Goal: Task Accomplishment & Management: Manage account settings

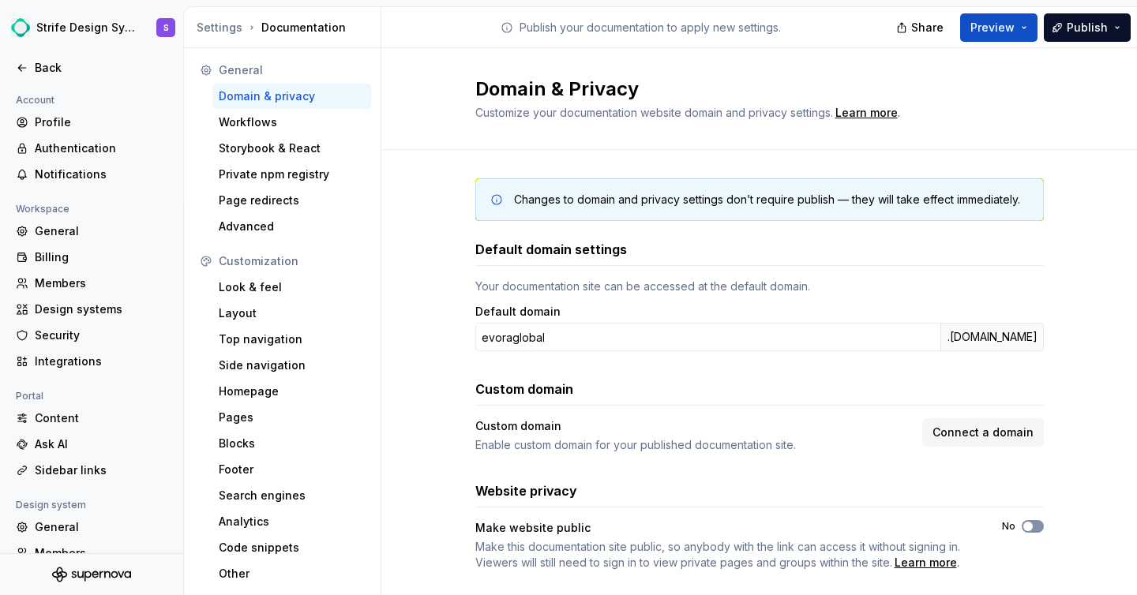
click at [1023, 531] on button "No" at bounding box center [1033, 526] width 22 height 13
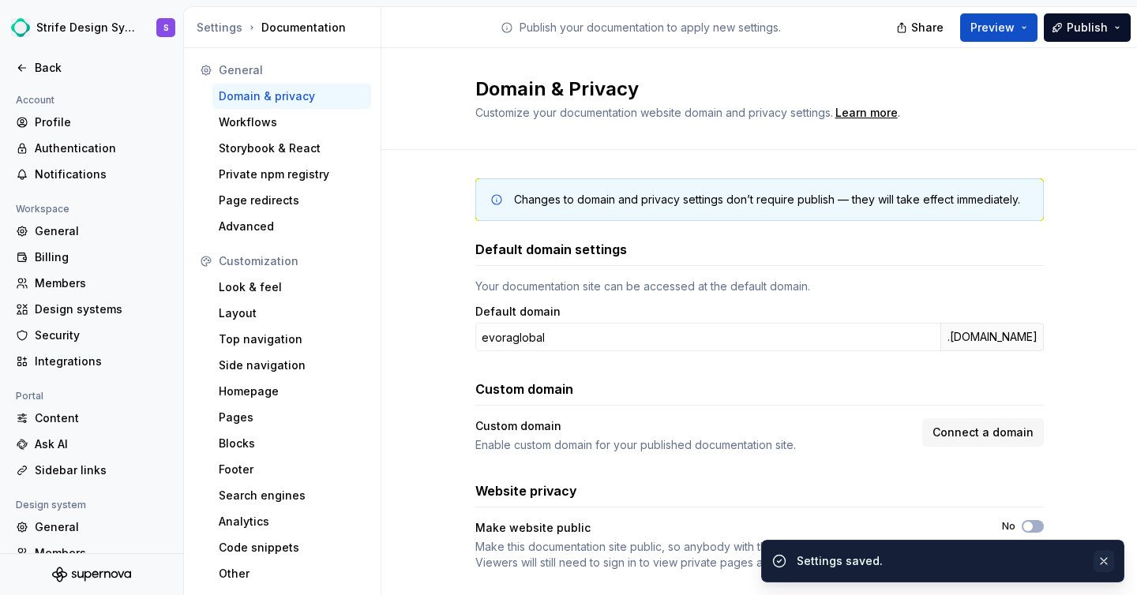
click at [1100, 556] on button "button" at bounding box center [1104, 561] width 21 height 22
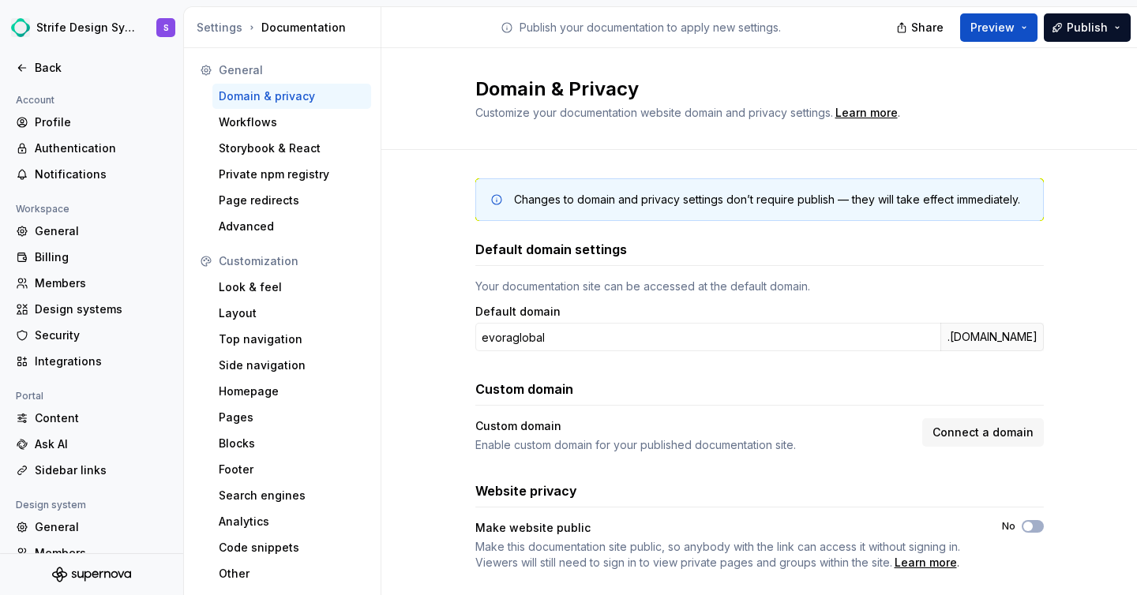
click at [970, 411] on div "Custom domain Custom domain Enable custom domain for your published documentati…" at bounding box center [759, 416] width 568 height 73
click at [978, 448] on div "Custom domain Enable custom domain for your published documentation site. Conne…" at bounding box center [759, 435] width 568 height 35
click at [946, 418] on button "Connect a domain" at bounding box center [983, 432] width 122 height 28
click at [932, 414] on div "Custom domain Custom domain Enable custom domain for your published documentati…" at bounding box center [759, 416] width 568 height 73
click at [969, 440] on span "Connect a domain" at bounding box center [982, 433] width 101 height 16
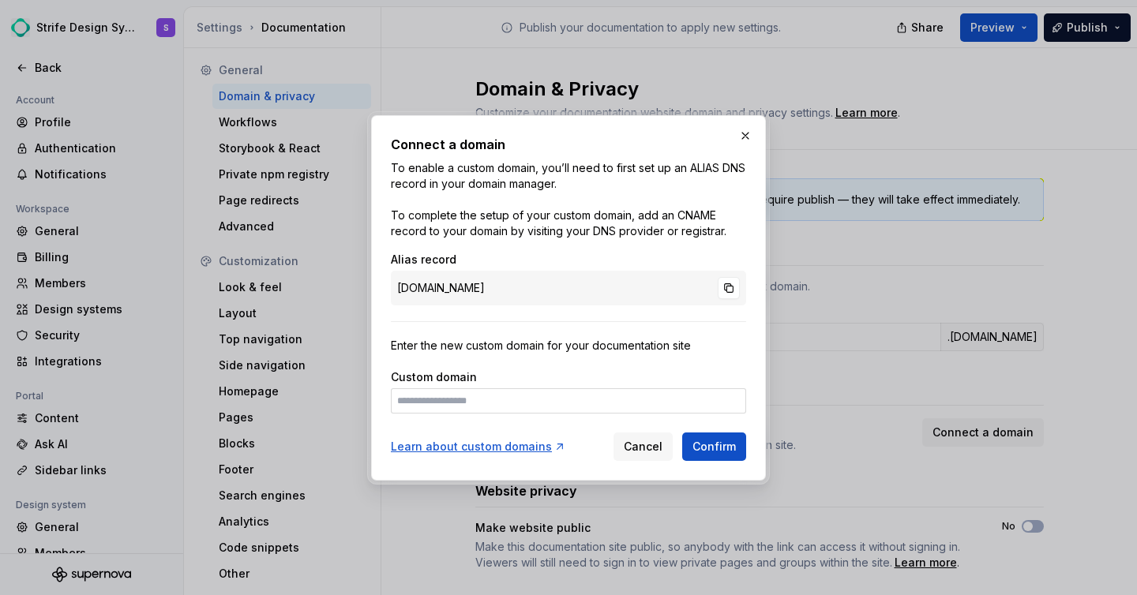
click at [527, 387] on div "Custom domain" at bounding box center [568, 392] width 355 height 44
click at [531, 401] on input at bounding box center [568, 400] width 355 height 25
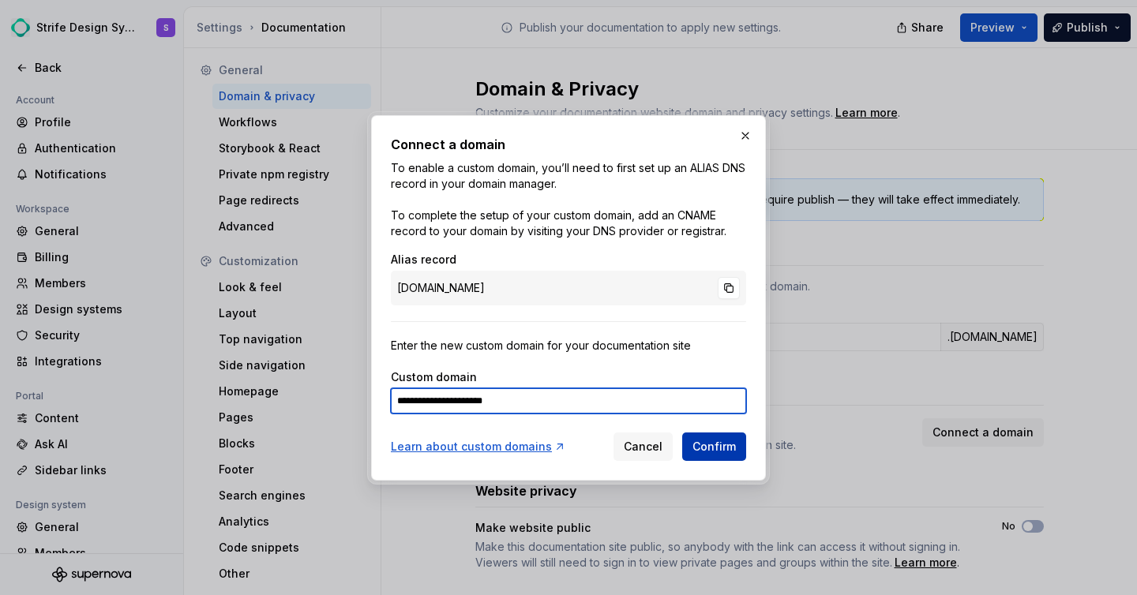
type input "**********"
click at [700, 446] on span "Confirm" at bounding box center [713, 447] width 43 height 16
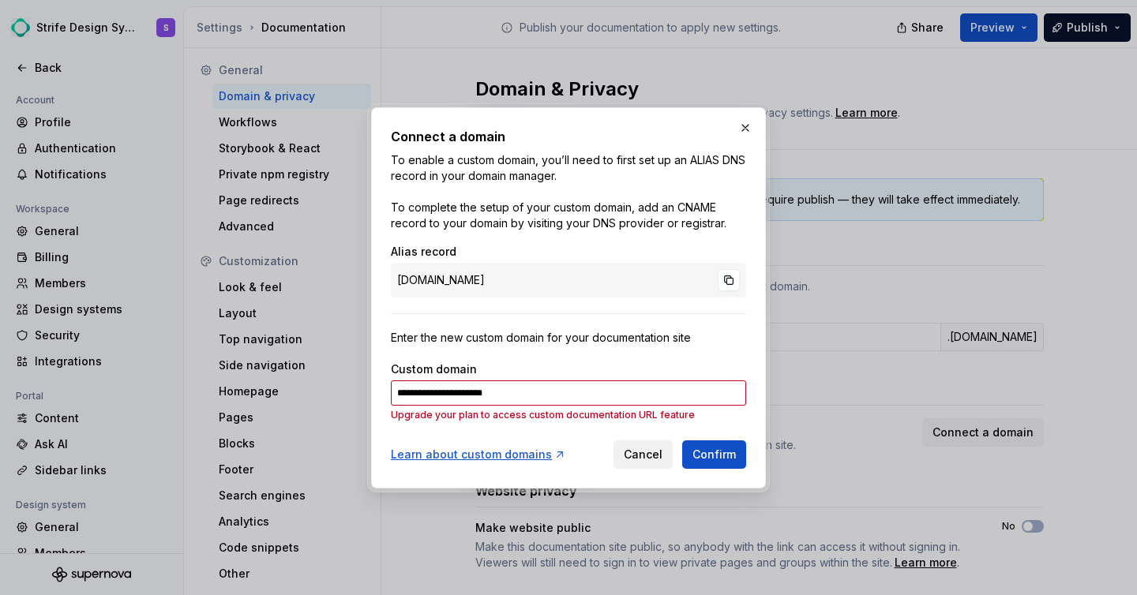
click at [629, 458] on span "Cancel" at bounding box center [643, 455] width 39 height 16
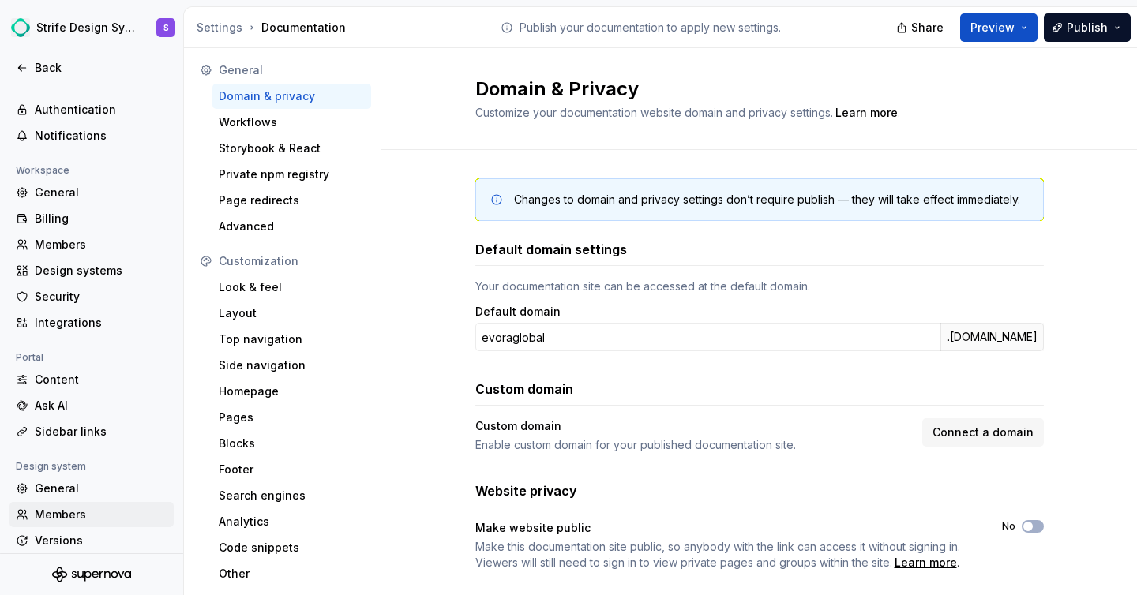
scroll to position [100, 0]
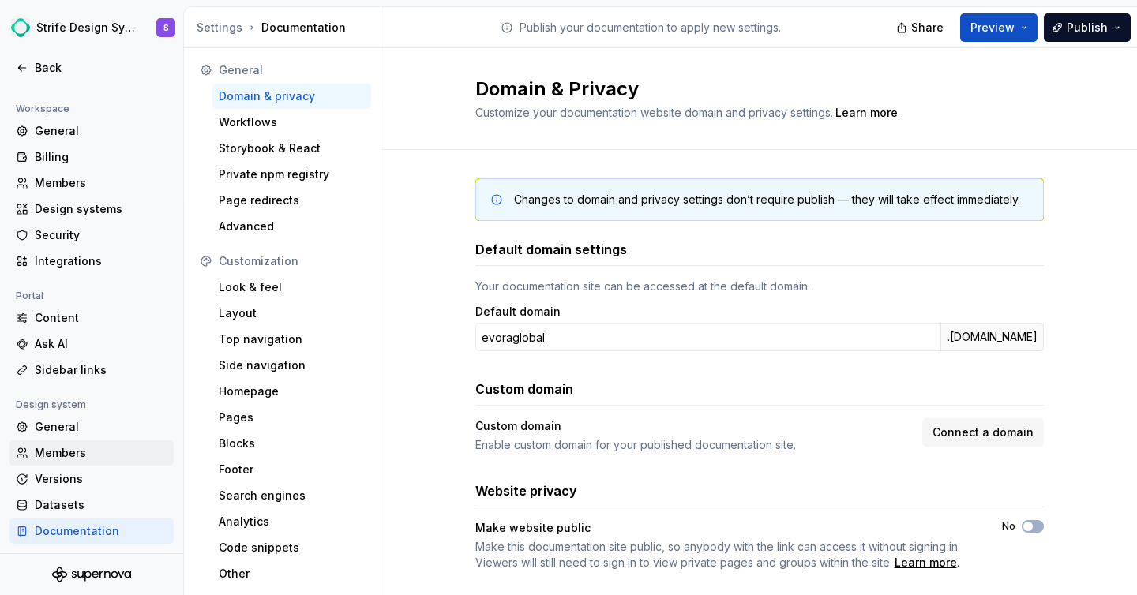
click at [122, 451] on div "Members" at bounding box center [101, 453] width 133 height 16
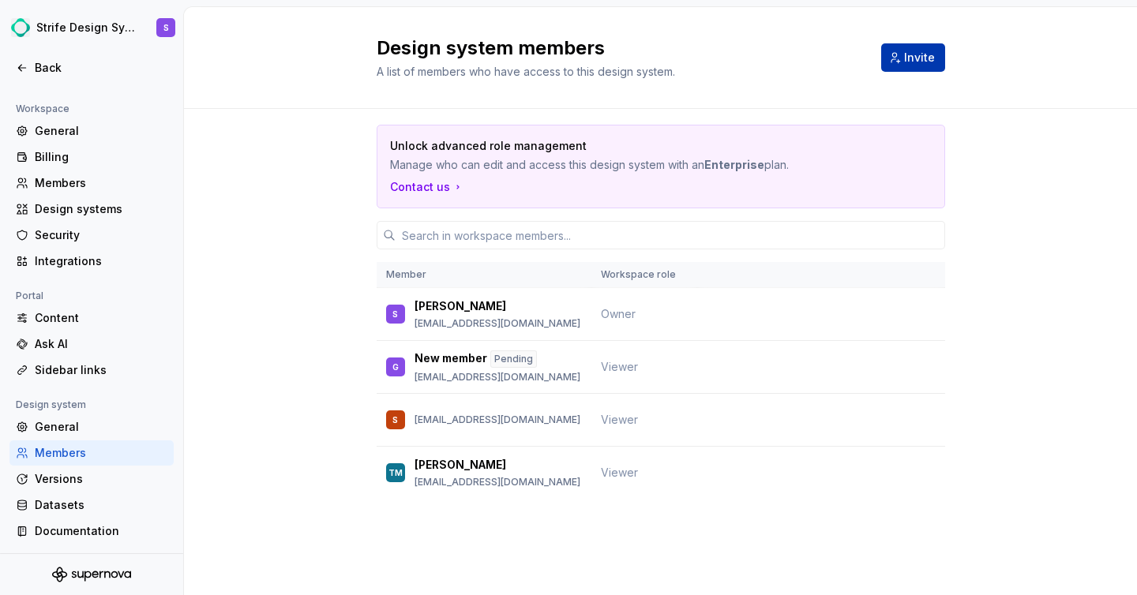
click at [900, 64] on button "Invite" at bounding box center [913, 57] width 64 height 28
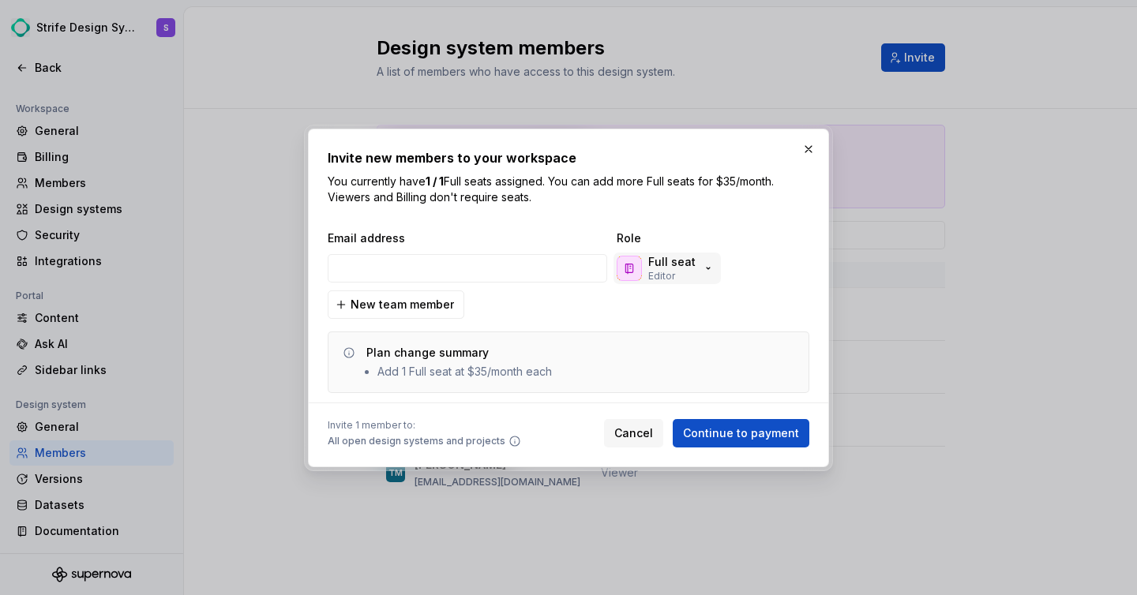
click at [711, 268] on button "Full seat Editor" at bounding box center [666, 269] width 107 height 32
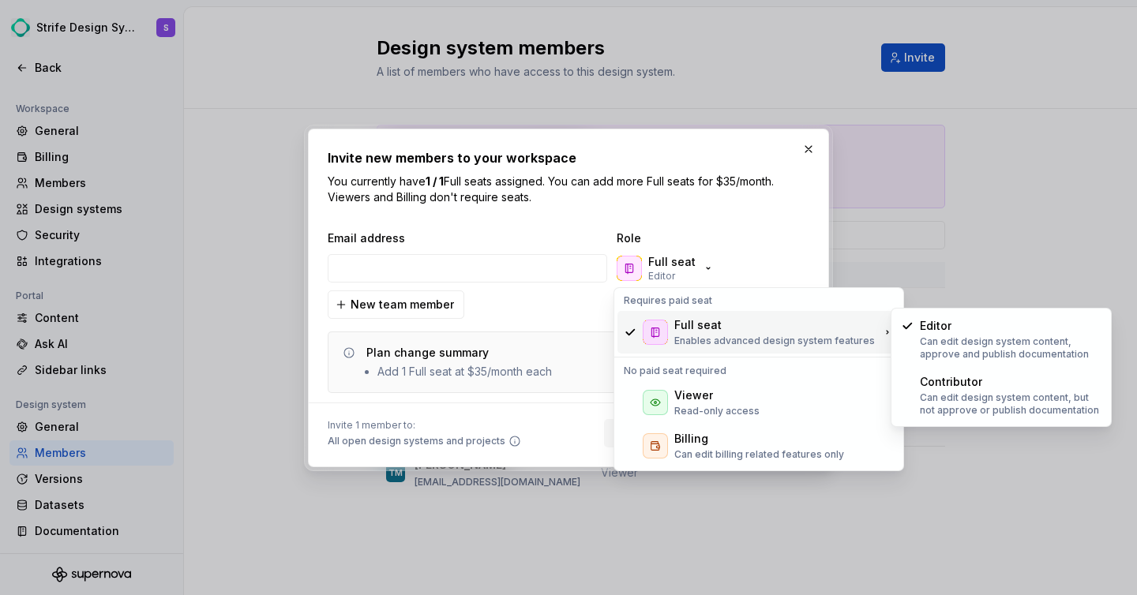
click at [801, 231] on div "Email address Role" at bounding box center [569, 239] width 482 height 16
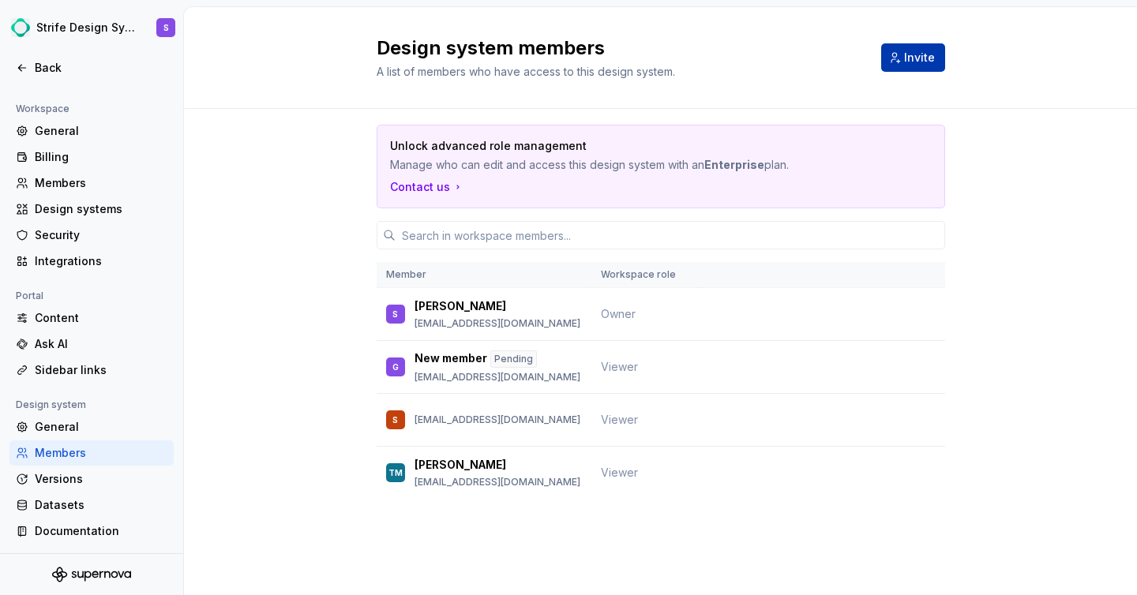
click at [891, 51] on button "Invite" at bounding box center [913, 57] width 64 height 28
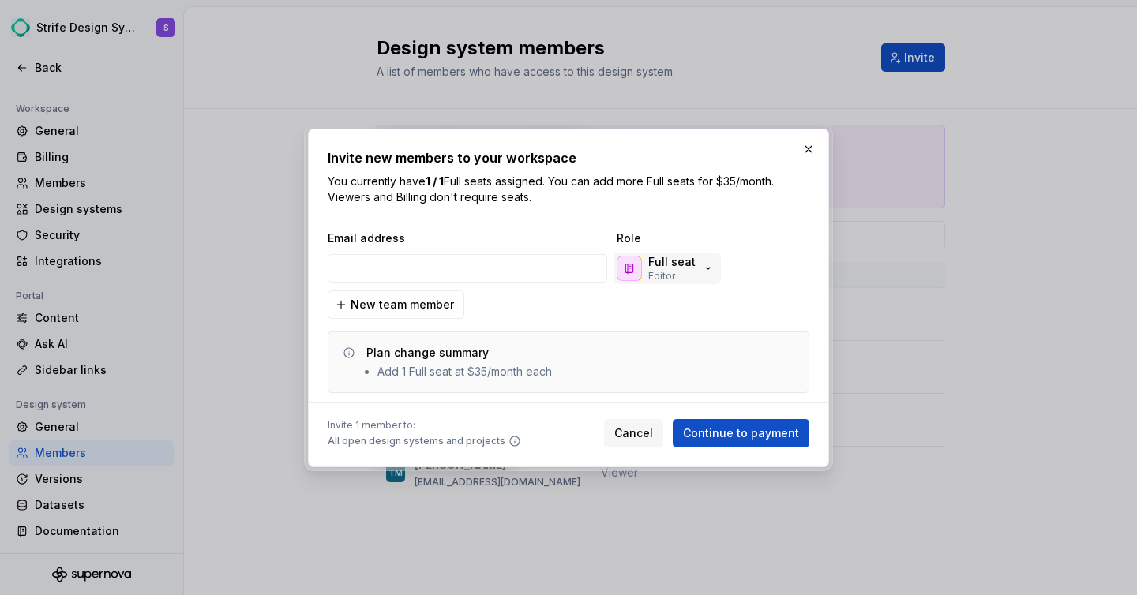
click at [688, 261] on p "Full seat" at bounding box center [671, 262] width 47 height 16
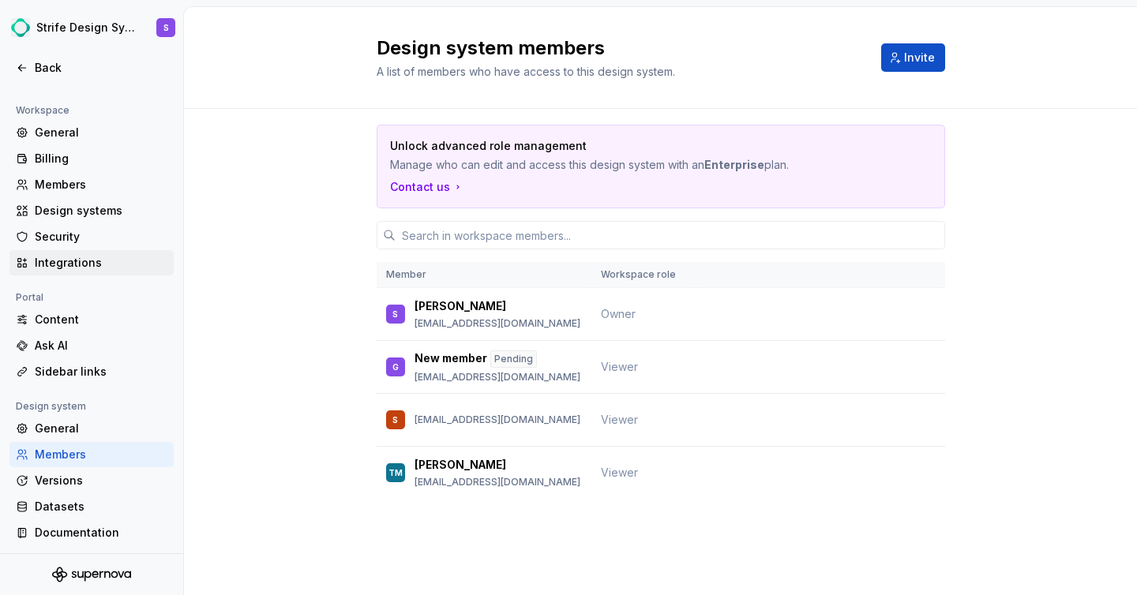
scroll to position [100, 0]
click at [902, 57] on button "Invite" at bounding box center [913, 57] width 64 height 28
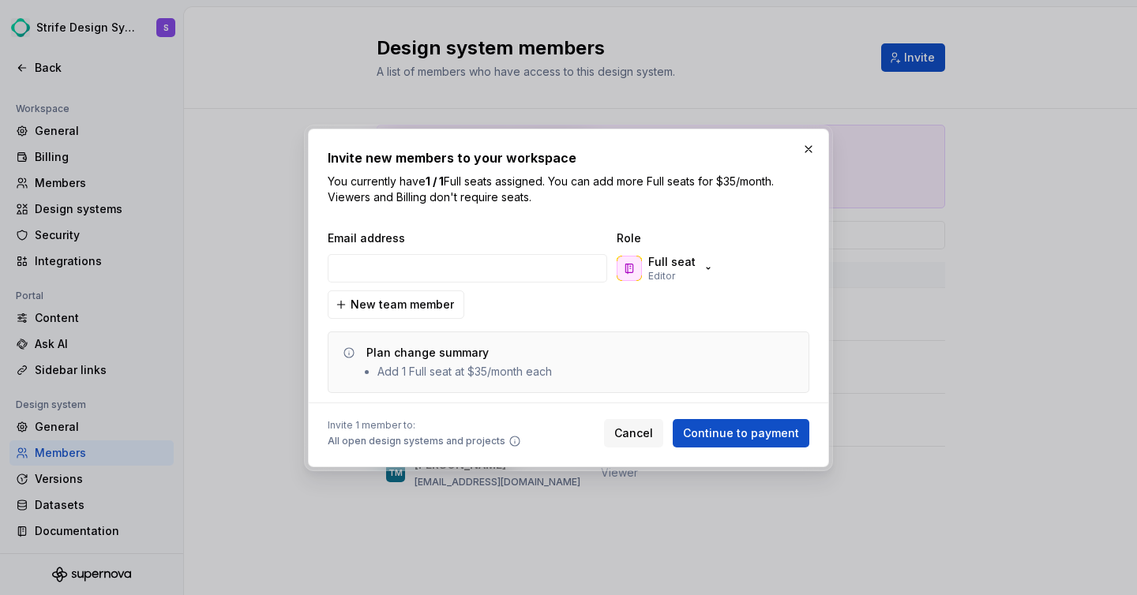
click at [775, 315] on div "Email address Role Full seat Editor New team member Plan change summary Add 1 F…" at bounding box center [569, 312] width 482 height 163
click at [693, 275] on div "Full seat Editor" at bounding box center [666, 268] width 98 height 28
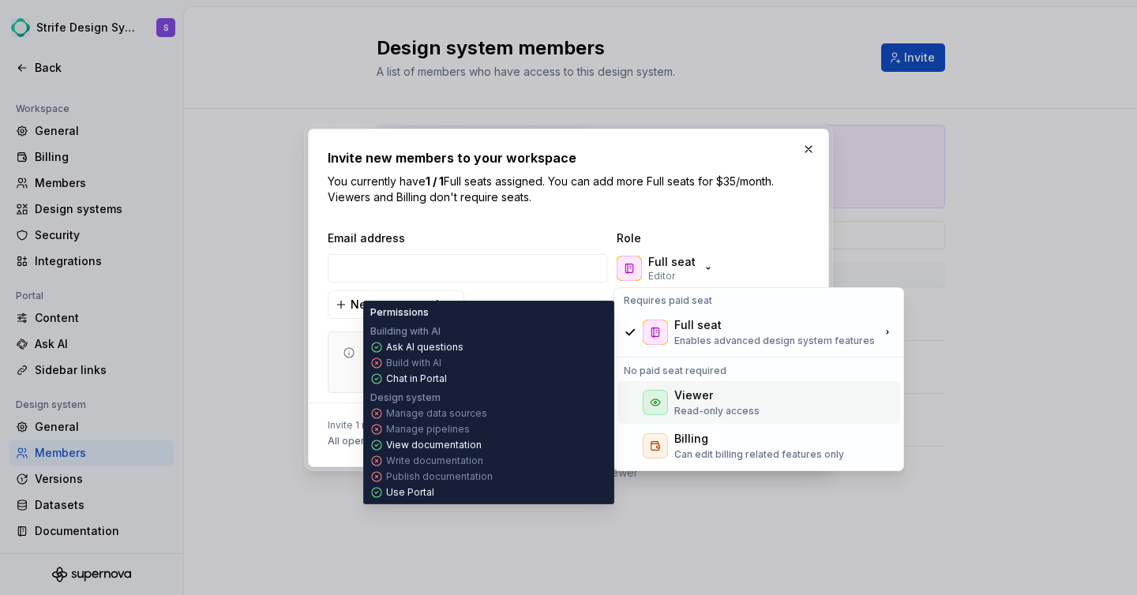
click at [720, 388] on div "Viewer" at bounding box center [716, 396] width 85 height 16
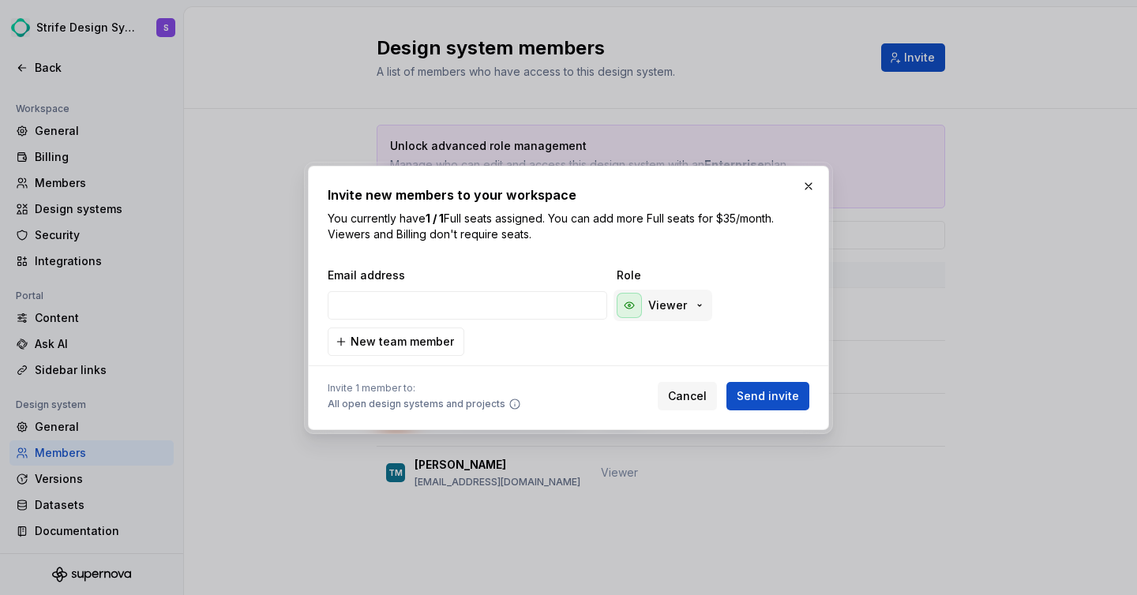
click at [676, 315] on div "Viewer" at bounding box center [661, 305] width 89 height 25
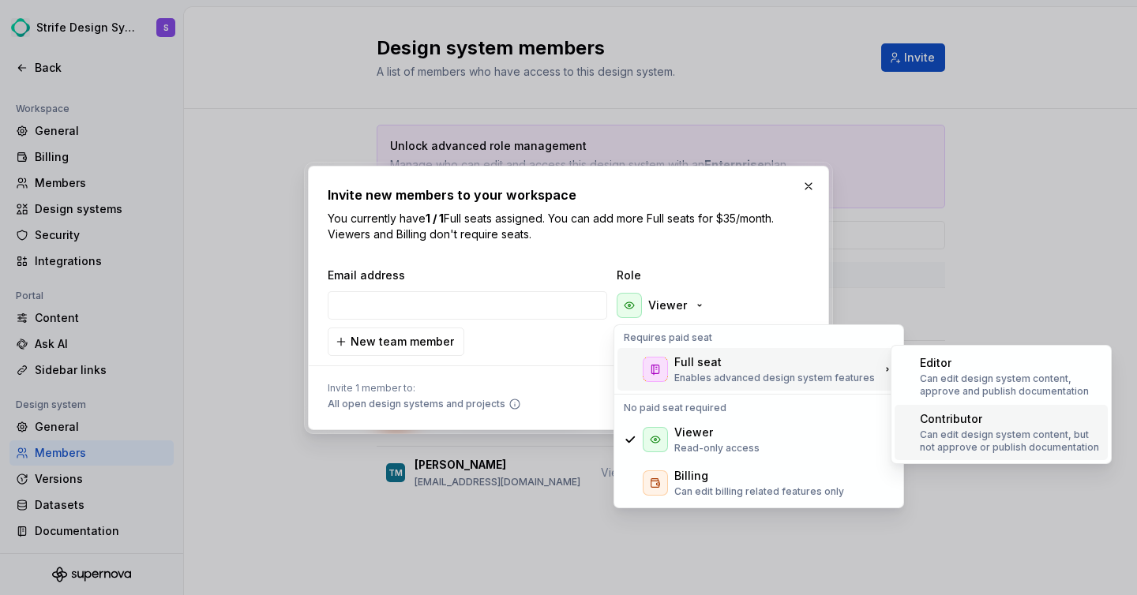
click at [948, 430] on p "Can edit design system content, but not approve or publish documentation" at bounding box center [1011, 441] width 182 height 25
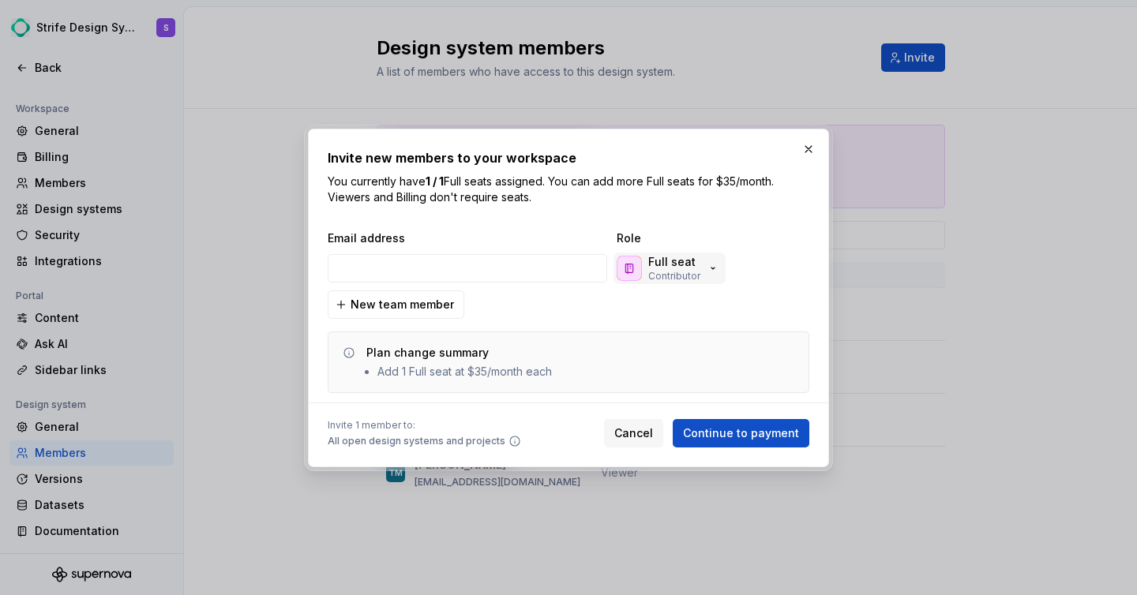
click at [647, 270] on div "Full seat Contributor" at bounding box center [668, 268] width 103 height 28
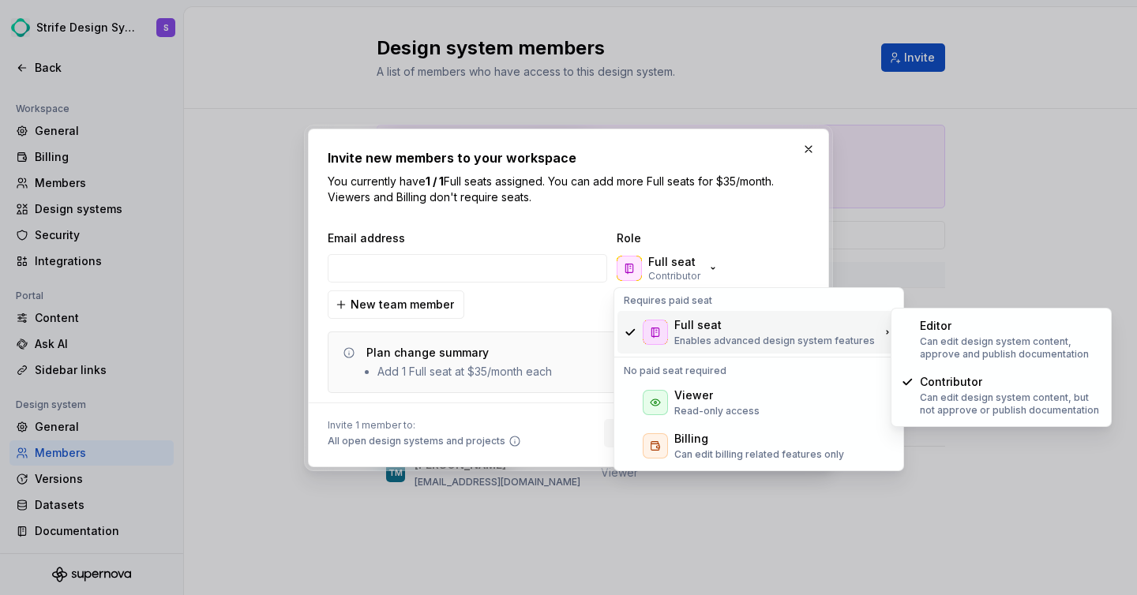
click at [695, 202] on p "You currently have 1 / 1 Full seats assigned. You can add more Full seats for $…" at bounding box center [569, 190] width 482 height 32
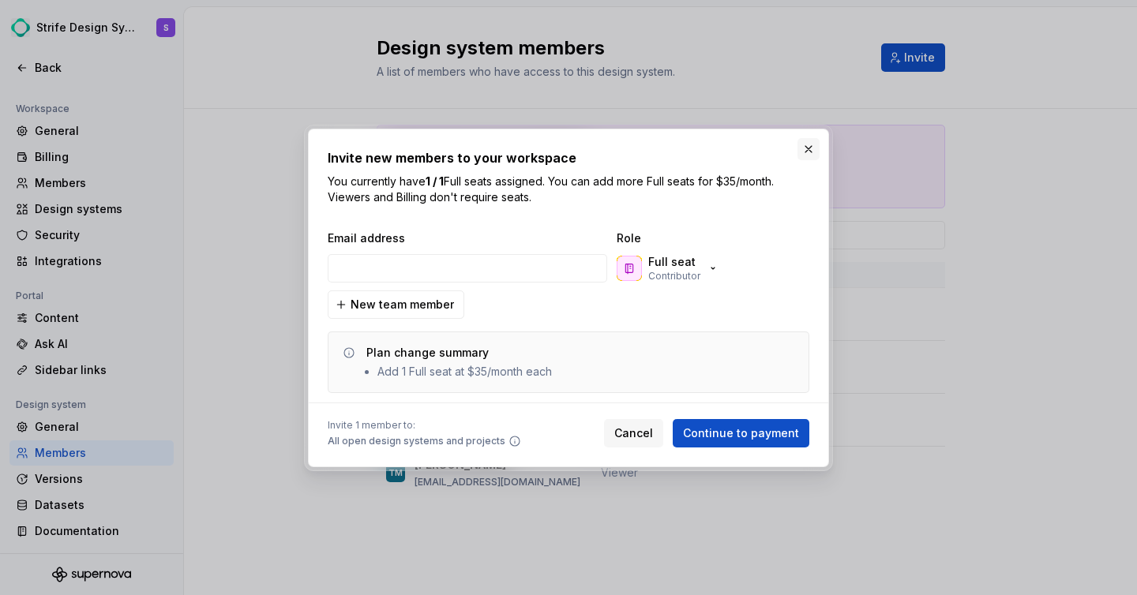
click at [806, 151] on button "button" at bounding box center [808, 149] width 22 height 22
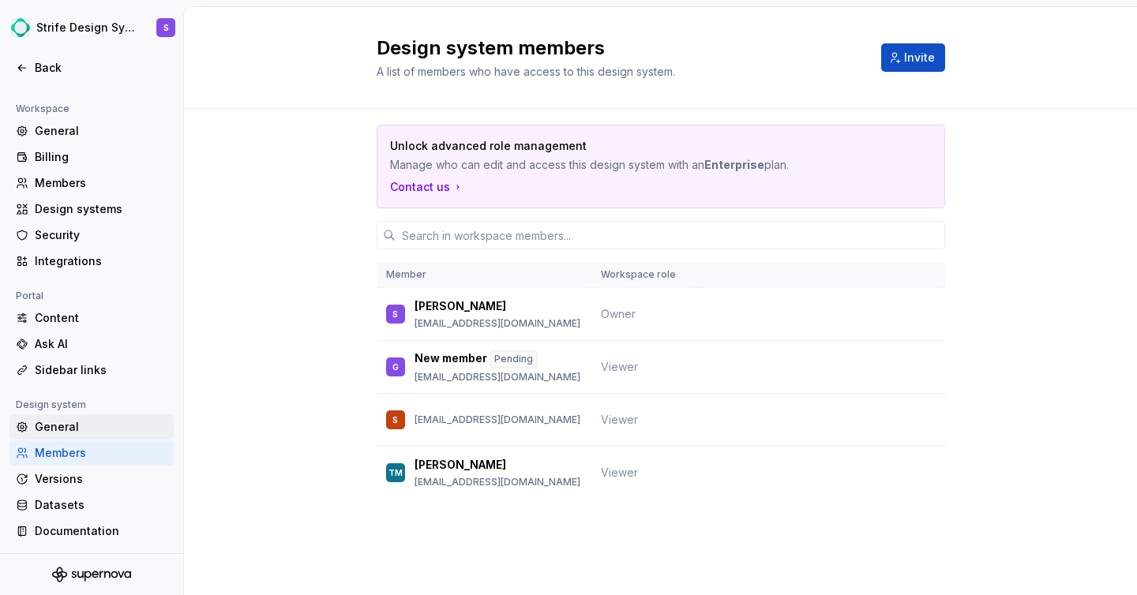
click at [87, 425] on div "General" at bounding box center [101, 427] width 133 height 16
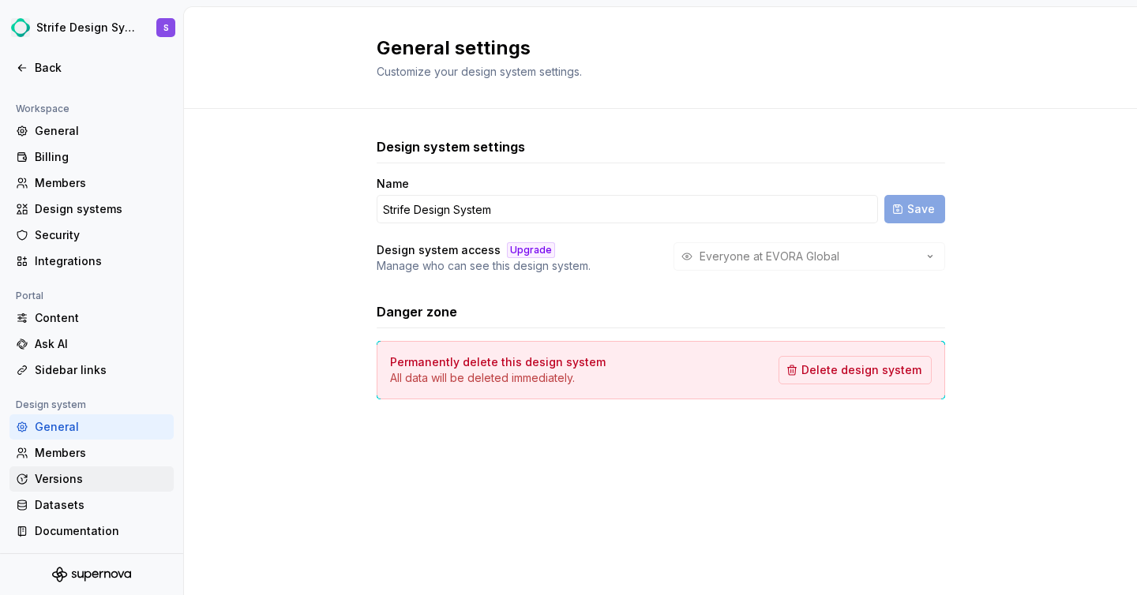
click at [74, 478] on div "Versions" at bounding box center [101, 479] width 133 height 16
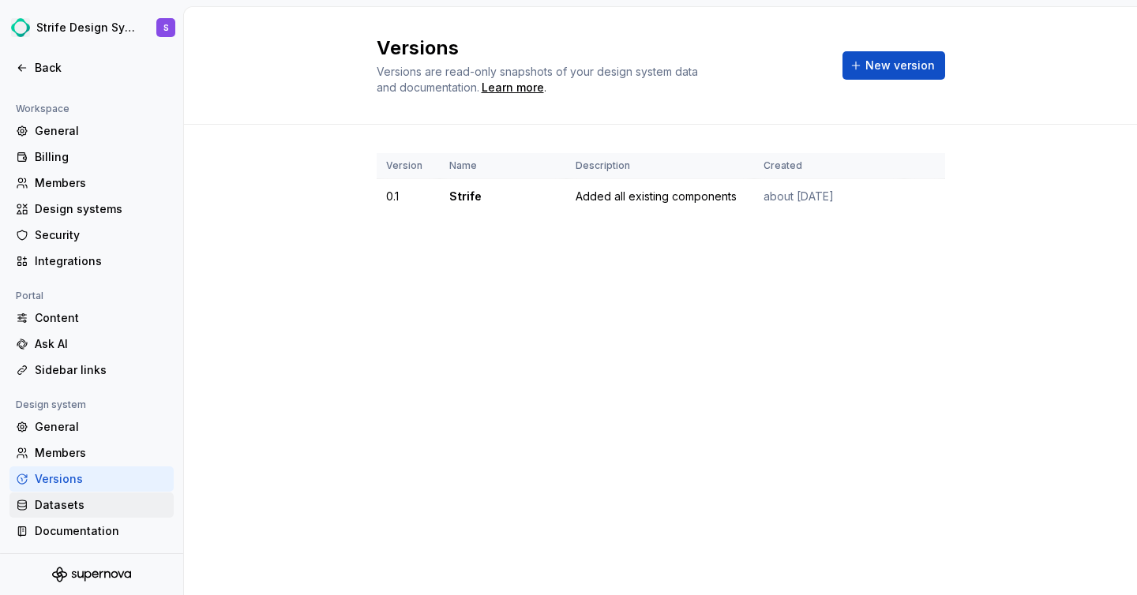
click at [81, 508] on div "Datasets" at bounding box center [101, 505] width 133 height 16
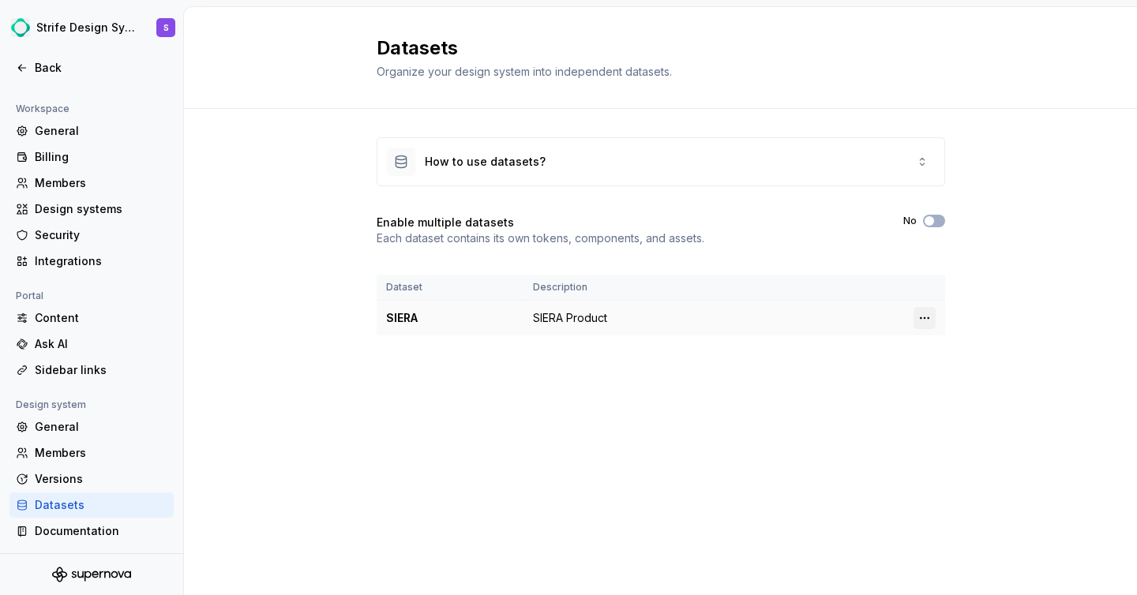
click at [926, 315] on html "Strife Design System S Back Account Profile Authentication Notifications Worksp…" at bounding box center [568, 297] width 1137 height 595
click at [953, 351] on div "Edit details" at bounding box center [994, 349] width 103 height 16
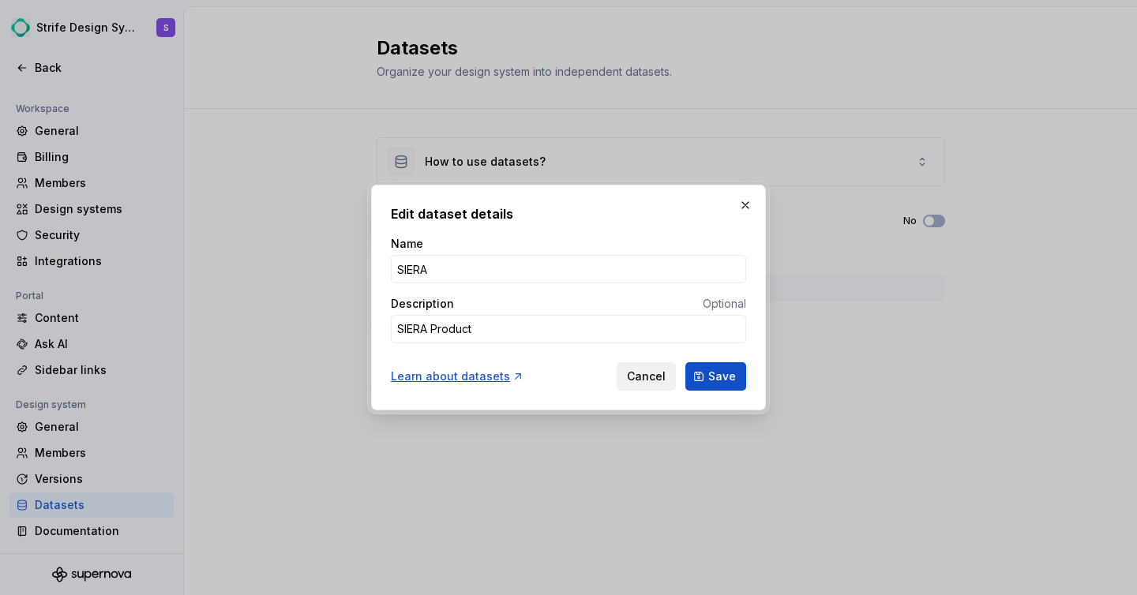
click at [642, 381] on span "Cancel" at bounding box center [646, 377] width 39 height 16
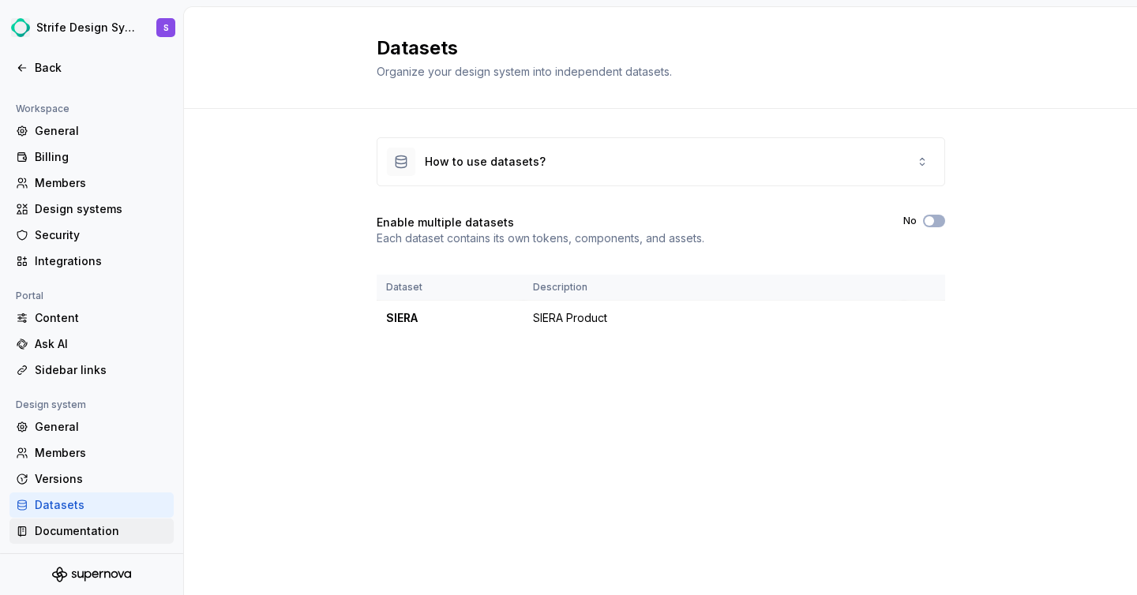
click at [101, 523] on div "Documentation" at bounding box center [101, 531] width 133 height 16
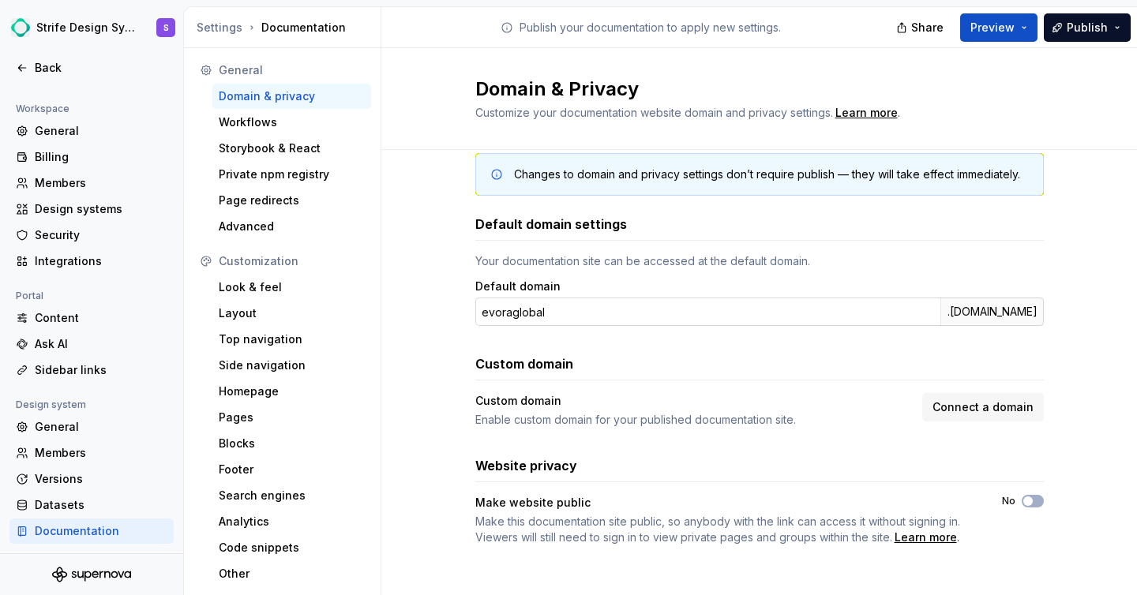
scroll to position [28, 0]
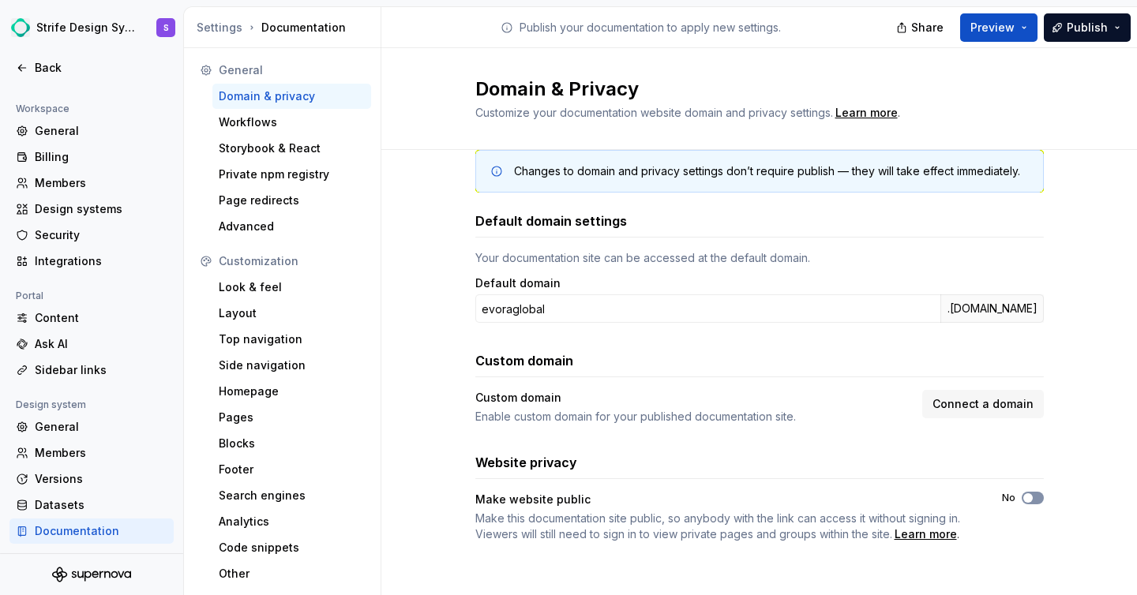
click at [1023, 493] on span "button" at bounding box center [1027, 497] width 9 height 9
click at [278, 546] on div "Code snippets" at bounding box center [292, 548] width 146 height 16
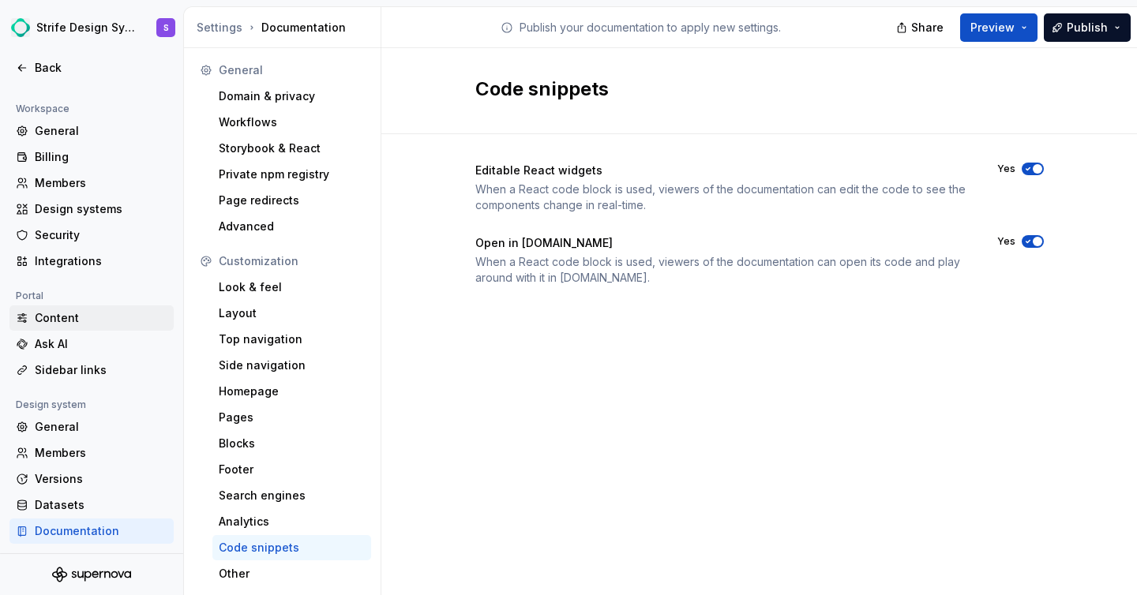
click at [94, 317] on div "Content" at bounding box center [101, 318] width 133 height 16
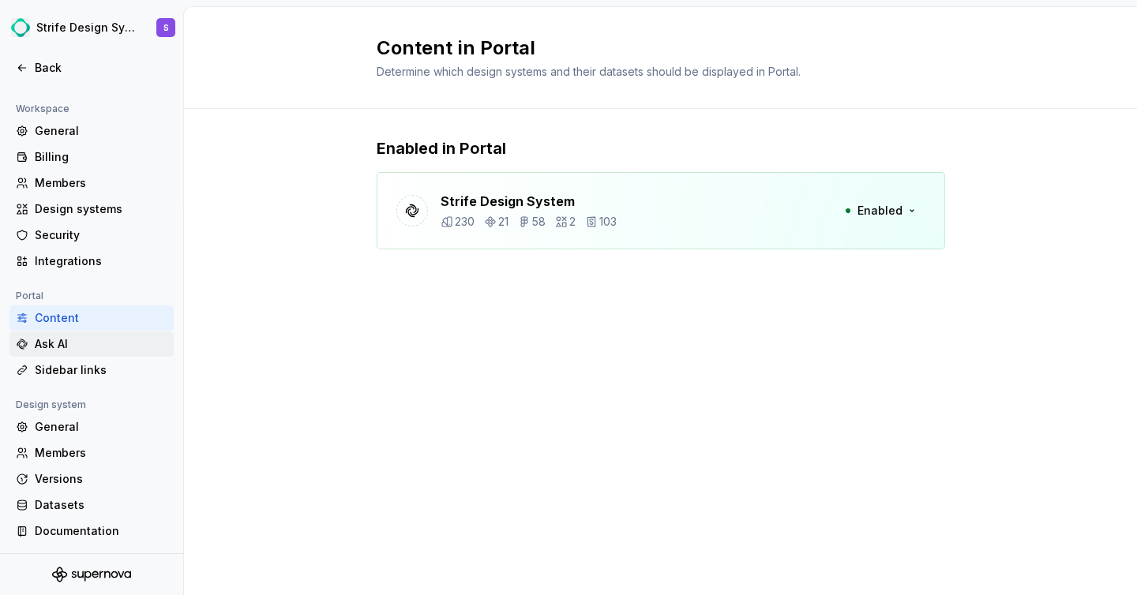
click at [84, 350] on div "Ask AI" at bounding box center [101, 344] width 133 height 16
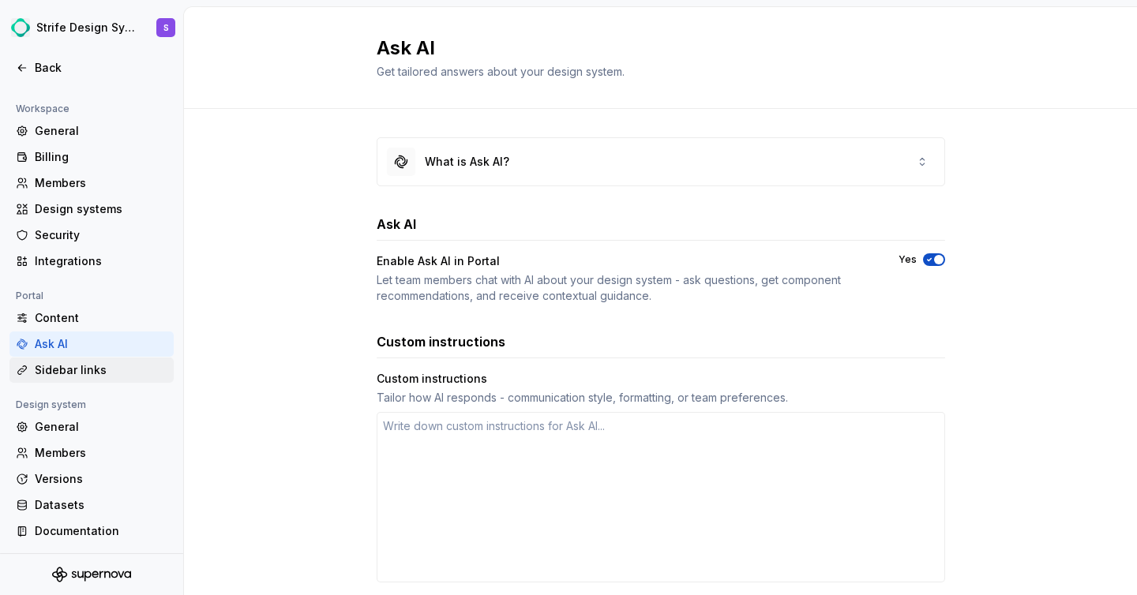
type textarea "*"
click at [92, 370] on div "Sidebar links" at bounding box center [101, 370] width 133 height 16
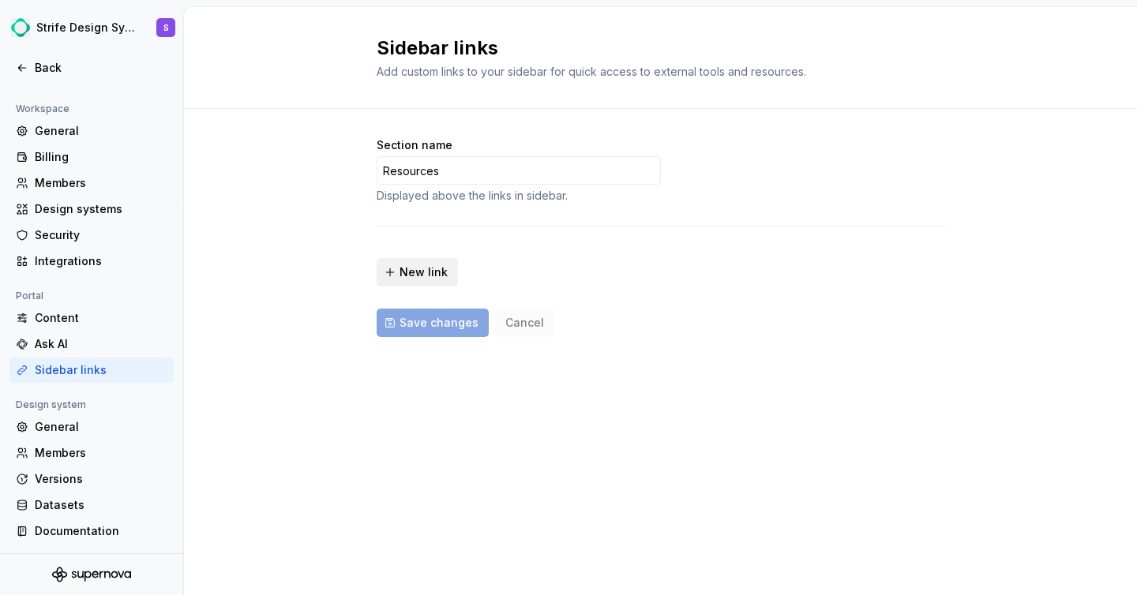
click at [437, 265] on span "New link" at bounding box center [424, 272] width 48 height 16
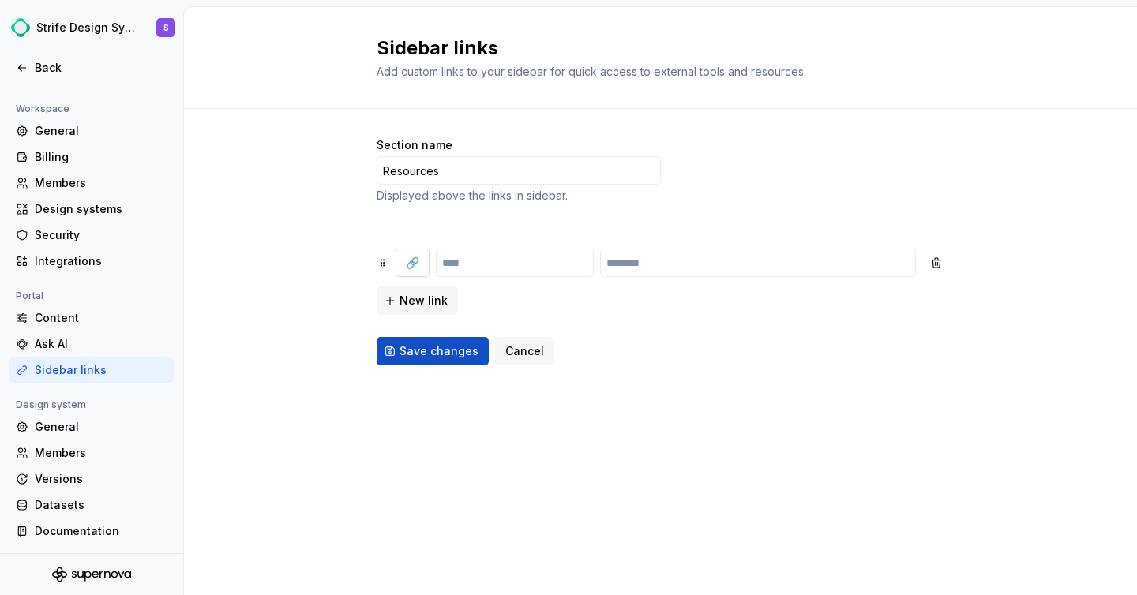
click at [414, 263] on span "🔗" at bounding box center [412, 263] width 13 height 16
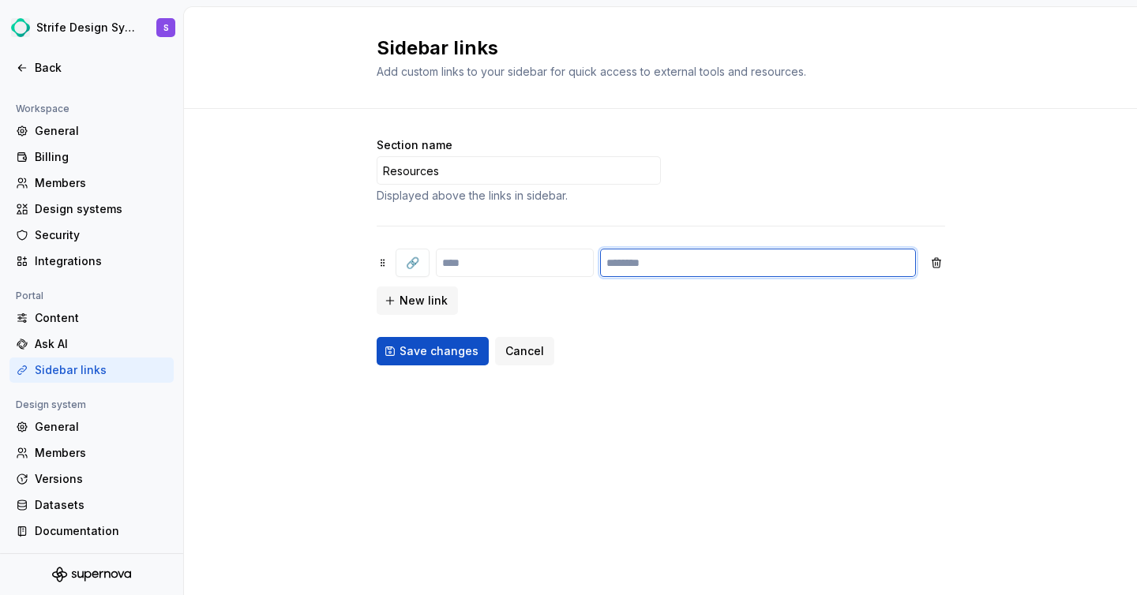
click at [688, 272] on input "text" at bounding box center [758, 263] width 316 height 28
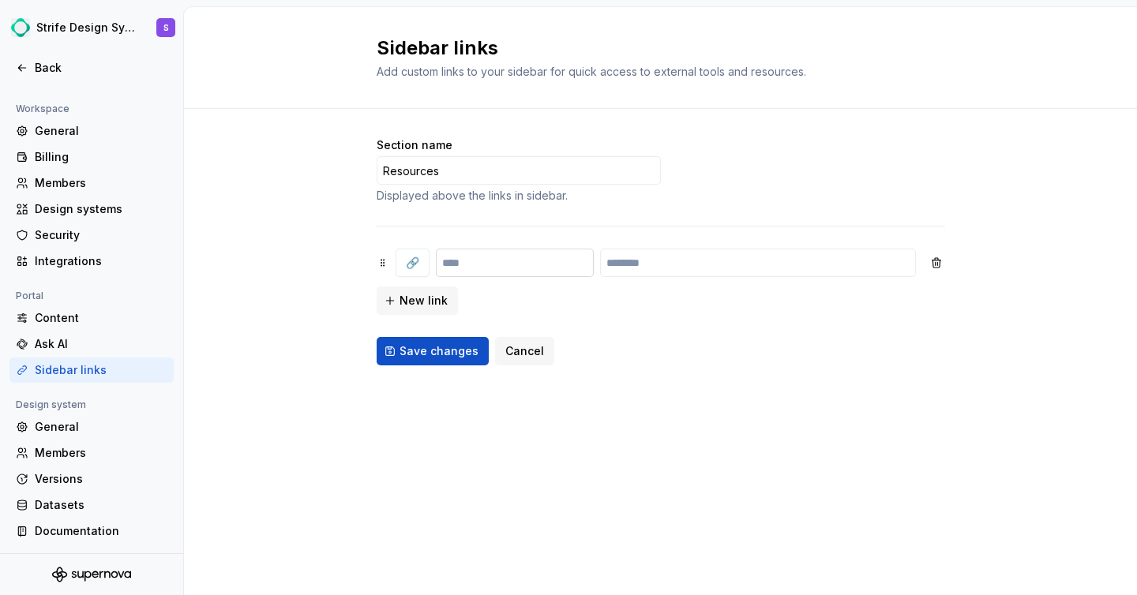
click at [527, 268] on input "text" at bounding box center [515, 263] width 158 height 28
click at [521, 360] on button "Cancel" at bounding box center [524, 351] width 59 height 28
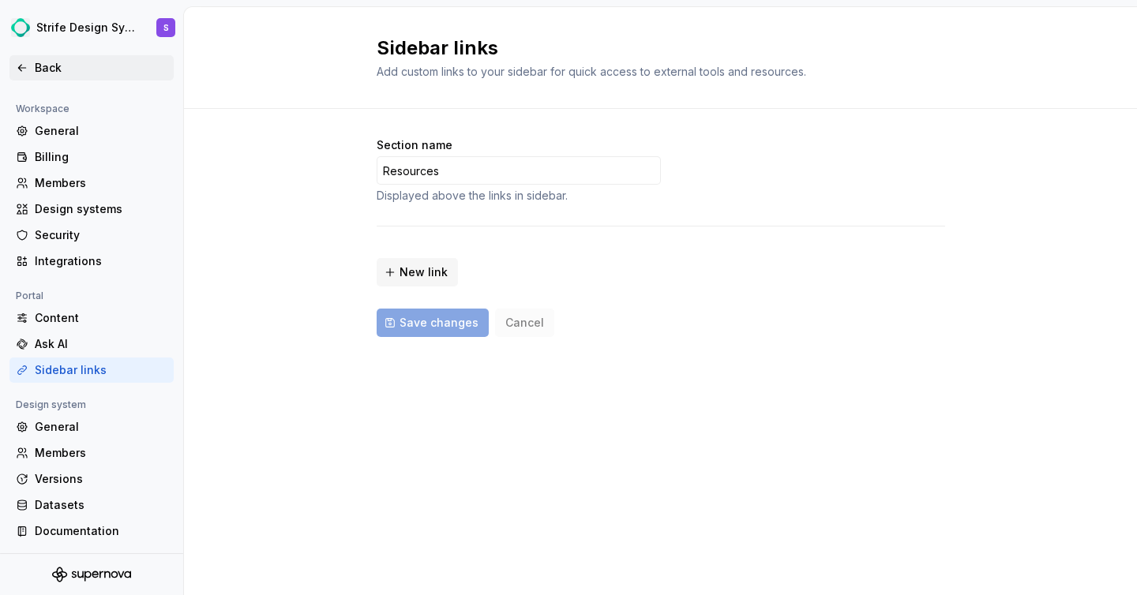
click at [43, 77] on div "Back" at bounding box center [91, 67] width 164 height 25
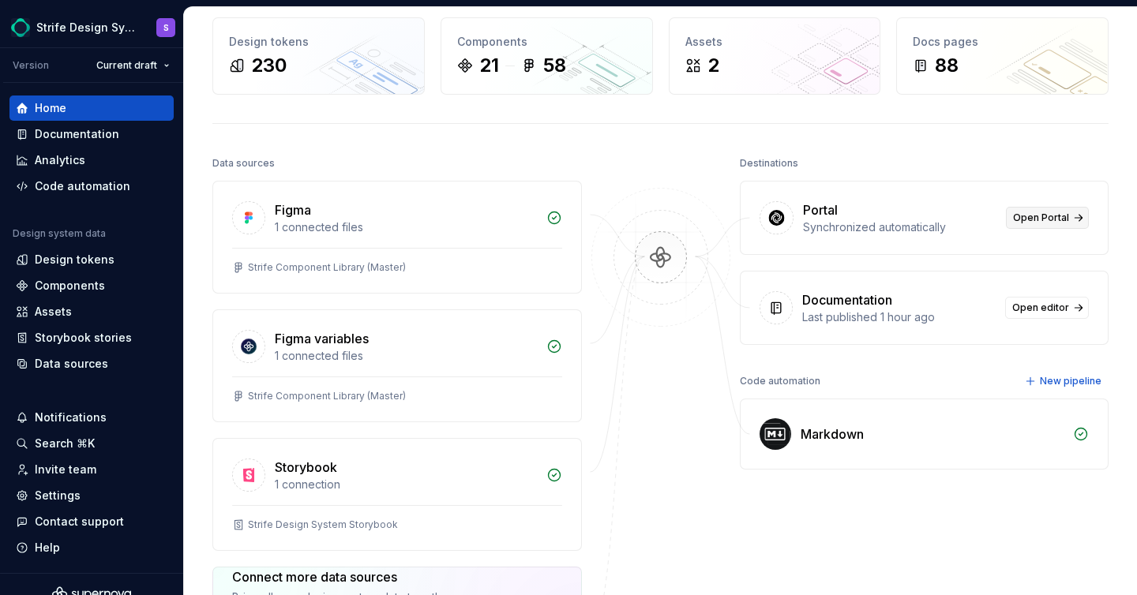
scroll to position [94, 0]
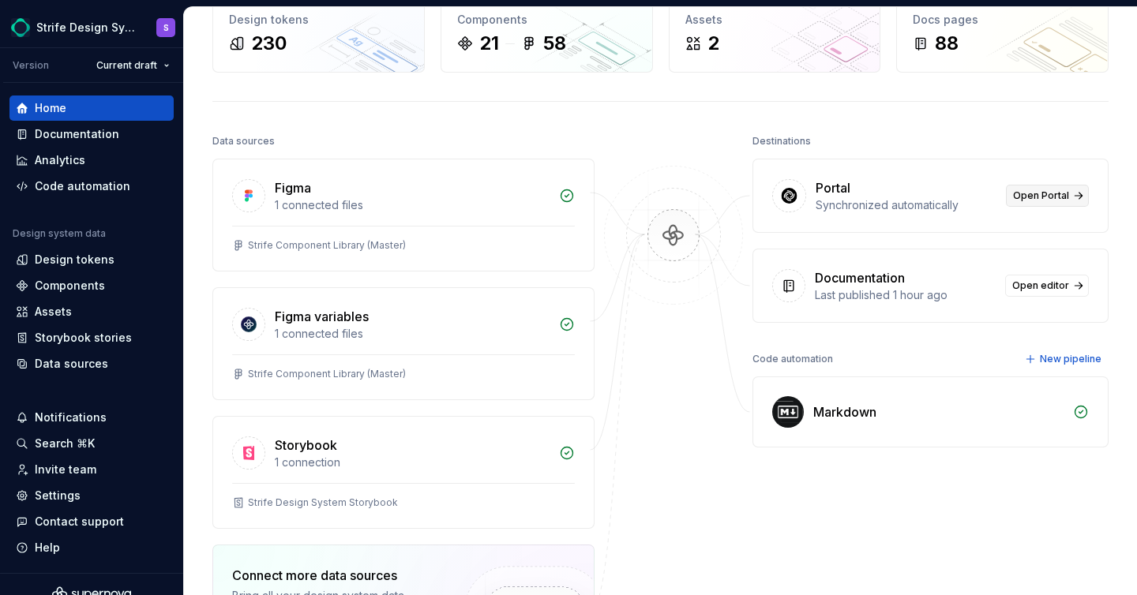
click at [1061, 196] on link "Open Portal" at bounding box center [1047, 196] width 83 height 22
